Goal: Task Accomplishment & Management: Use online tool/utility

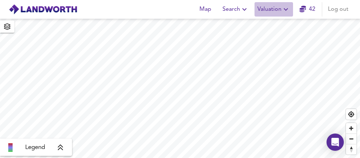
click at [285, 9] on icon "button" at bounding box center [285, 9] width 9 height 9
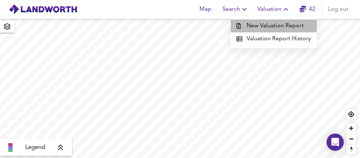
click at [283, 25] on li "New Valuation Report" at bounding box center [274, 25] width 86 height 13
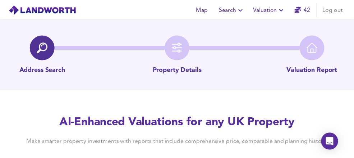
scroll to position [26, 0]
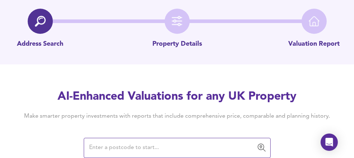
click at [135, 143] on input "text" at bounding box center [172, 148] width 170 height 14
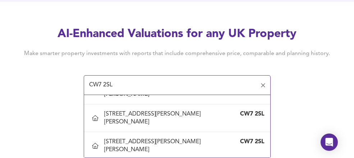
scroll to position [1164, 0]
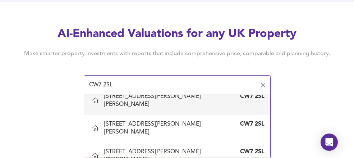
click at [126, 105] on div "[STREET_ADDRESS][PERSON_NAME][PERSON_NAME]" at bounding box center [170, 100] width 132 height 16
type input "[STREET_ADDRESS][PERSON_NAME][PERSON_NAME]"
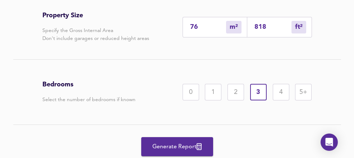
scroll to position [257, 0]
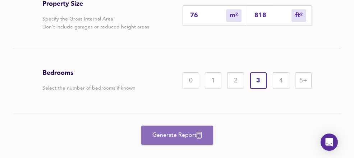
click at [179, 131] on span "Generate Report" at bounding box center [178, 135] width 58 height 10
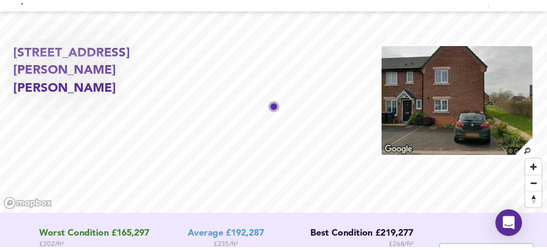
scroll to position [24, 0]
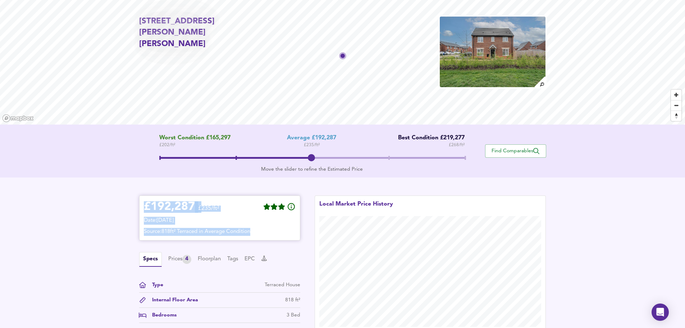
drag, startPoint x: 143, startPoint y: 205, endPoint x: 284, endPoint y: 230, distance: 143.1
click at [284, 158] on div "£ 192,287 £235/ft² Date: [DATE] Source: 818ft² Terraced in Average Condition" at bounding box center [219, 217] width 161 height 45
copy div "£ 192,287 £235/ft² Date: [DATE] Source: 818ft² Terraced in Average Condition"
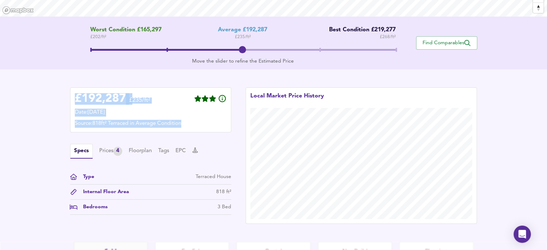
scroll to position [142, 0]
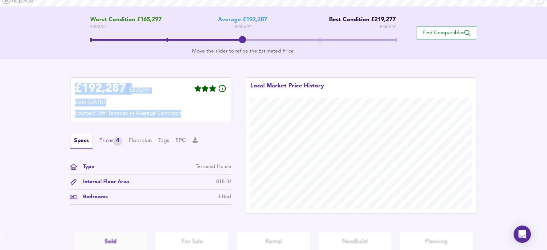
click at [108, 141] on div "Prices 4" at bounding box center [110, 141] width 23 height 9
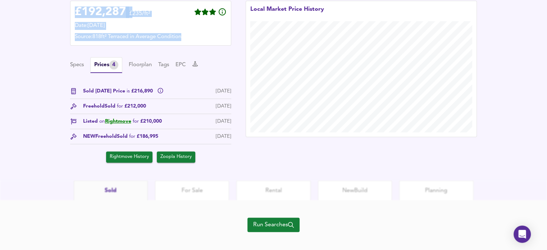
scroll to position [226, 0]
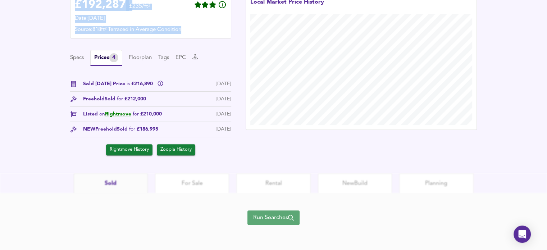
click at [267, 158] on span "Run Searches" at bounding box center [273, 218] width 41 height 10
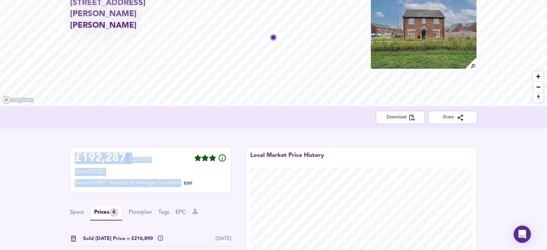
scroll to position [232, 0]
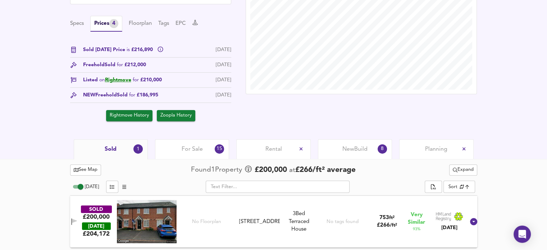
click at [359, 151] on div "Planning" at bounding box center [436, 149] width 74 height 20
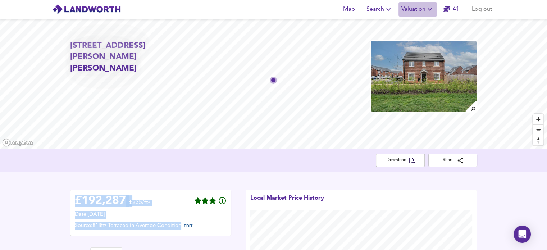
click at [359, 8] on icon "button" at bounding box center [430, 9] width 9 height 9
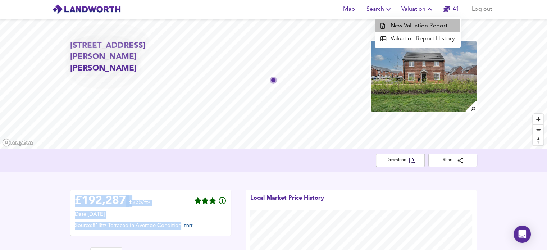
click at [359, 26] on li "New Valuation Report" at bounding box center [418, 25] width 86 height 13
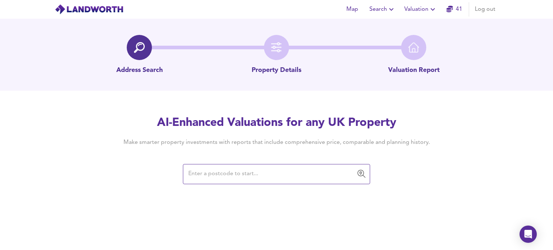
click at [199, 158] on input "text" at bounding box center [271, 174] width 170 height 14
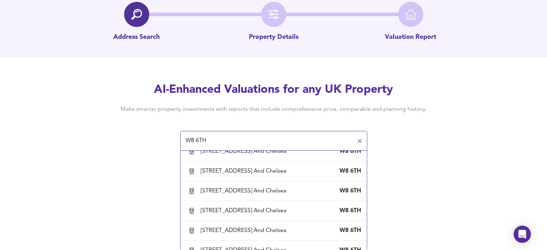
scroll to position [838, 0]
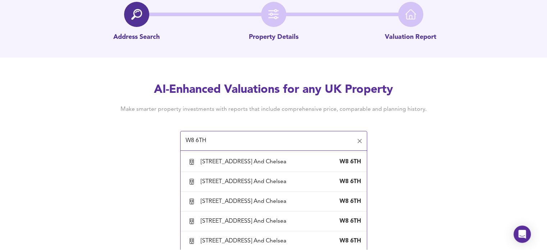
click at [230, 27] on div "[STREET_ADDRESS] And Chelsea" at bounding box center [245, 23] width 89 height 8
type input "[STREET_ADDRESS] And Chelsea"
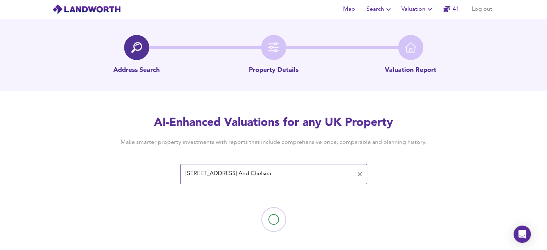
scroll to position [5, 0]
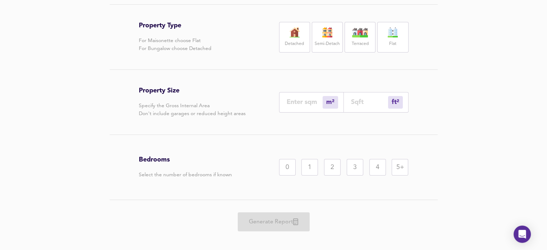
scroll to position [139, 0]
click at [359, 47] on label "Flat" at bounding box center [392, 42] width 7 height 9
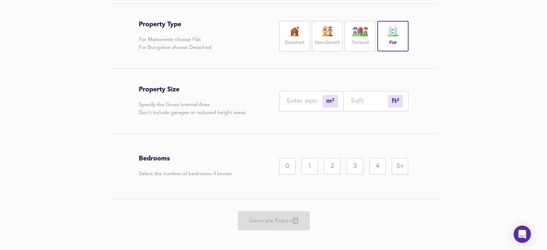
click at [359, 105] on input "number" at bounding box center [369, 101] width 37 height 8
type input "1"
type input "8"
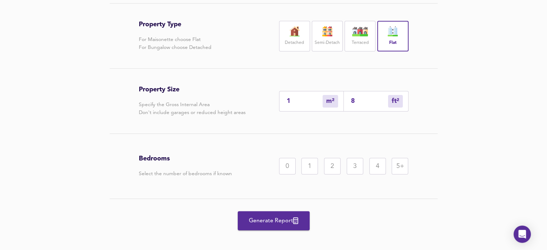
type input "7"
type input "80"
type input "75"
type input "807"
click at [332, 158] on div "2" at bounding box center [332, 166] width 17 height 17
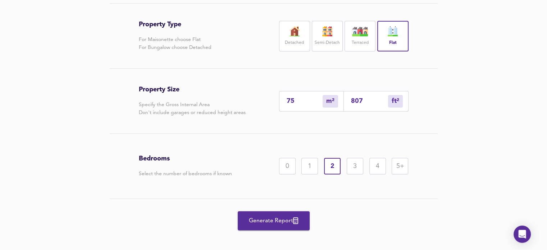
click at [281, 158] on span "Generate Report" at bounding box center [274, 221] width 58 height 10
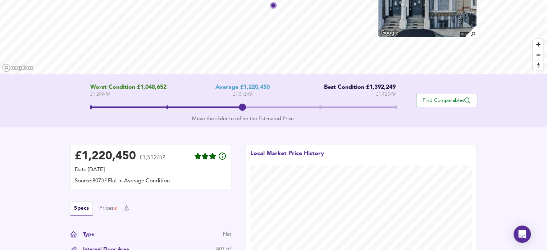
scroll to position [75, 0]
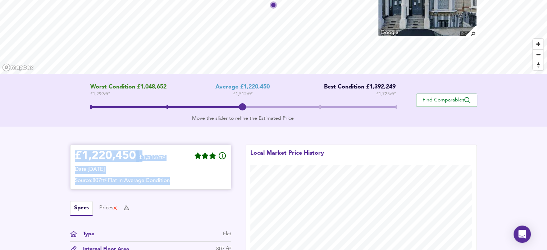
drag, startPoint x: 74, startPoint y: 153, endPoint x: 214, endPoint y: 183, distance: 142.6
click at [214, 158] on div "£ 1,220,450 £1,512/ft² Date: [DATE] Source: 807ft² Flat in Average Condition" at bounding box center [151, 167] width 152 height 36
copy div "£ 1,220,450 £1,512/ft² Date: [DATE] Source: 807ft² Flat in Average Condition"
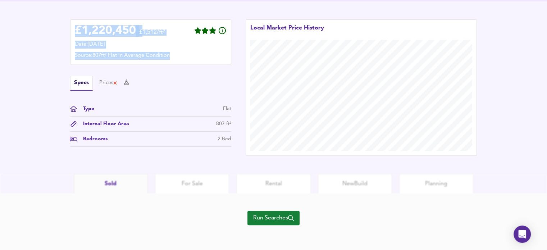
scroll to position [201, 0]
click at [268, 158] on span "Run Searches" at bounding box center [273, 217] width 41 height 10
